Goal: Use online tool/utility: Utilize a website feature to perform a specific function

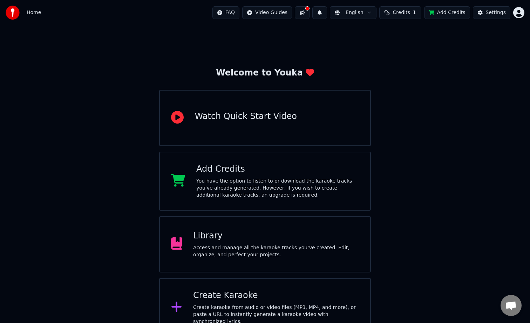
scroll to position [11, 0]
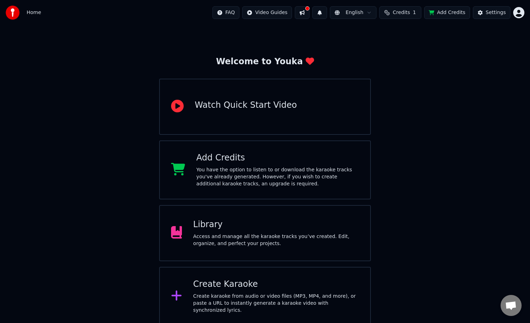
click at [181, 296] on icon at bounding box center [176, 295] width 11 height 13
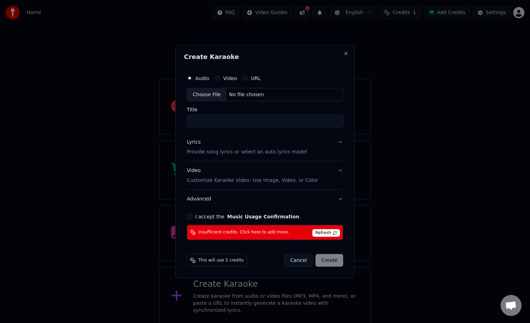
paste input "**********"
click at [211, 96] on div "Choose File" at bounding box center [206, 94] width 39 height 13
type input "**********"
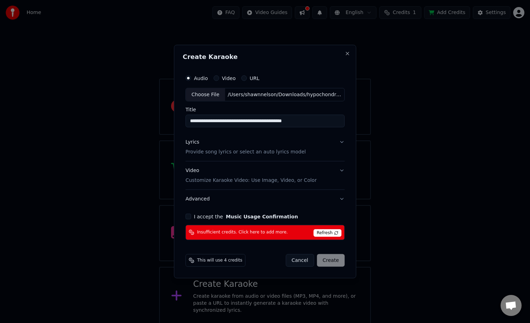
click at [229, 152] on p "Provide song lyrics or select an auto lyrics model" at bounding box center [246, 151] width 120 height 7
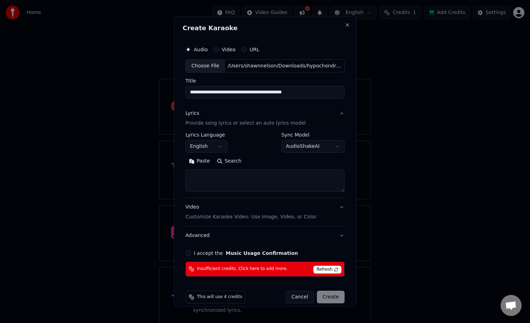
click at [211, 174] on textarea at bounding box center [265, 180] width 159 height 22
paste textarea "**********"
click at [250, 179] on textarea at bounding box center [264, 180] width 157 height 22
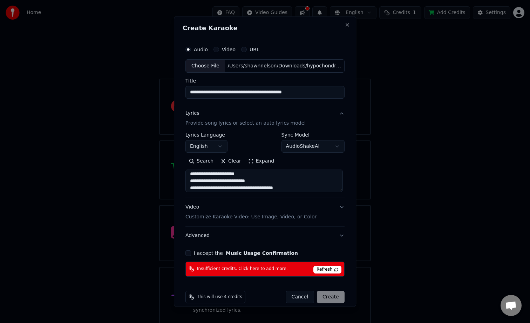
click at [253, 175] on textarea at bounding box center [264, 180] width 157 height 22
click at [250, 186] on textarea at bounding box center [264, 180] width 157 height 22
type textarea "**********"
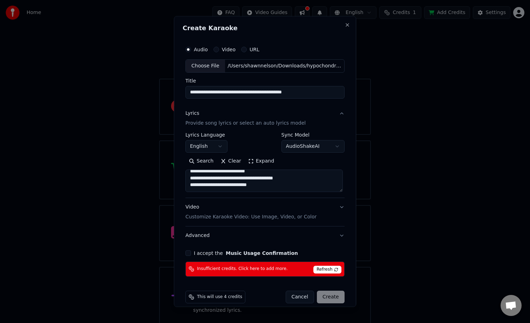
click at [190, 252] on button "I accept the Music Usage Confirmation" at bounding box center [189, 253] width 6 height 6
click at [319, 269] on span "Refresh" at bounding box center [328, 269] width 28 height 8
click at [216, 49] on button "Video" at bounding box center [217, 50] width 6 height 6
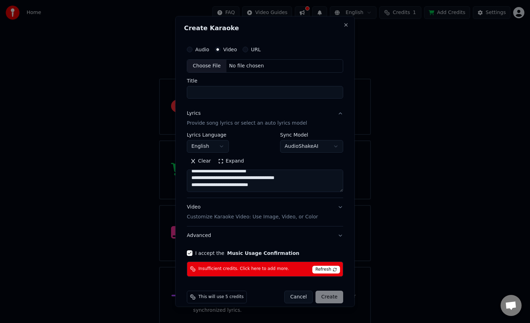
click at [209, 95] on input "Title" at bounding box center [265, 92] width 156 height 13
click at [191, 50] on button "Audio" at bounding box center [190, 50] width 6 height 6
click at [217, 49] on button "Video" at bounding box center [218, 50] width 6 height 6
click at [325, 269] on span "Refresh" at bounding box center [326, 269] width 28 height 8
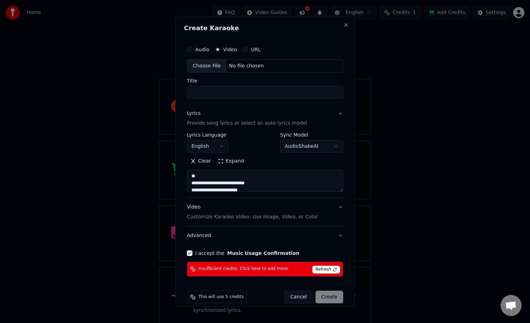
drag, startPoint x: 265, startPoint y: 186, endPoint x: 204, endPoint y: 158, distance: 67.3
click at [204, 158] on div "Clear Expand" at bounding box center [265, 173] width 156 height 36
